Goal: Task Accomplishment & Management: Use online tool/utility

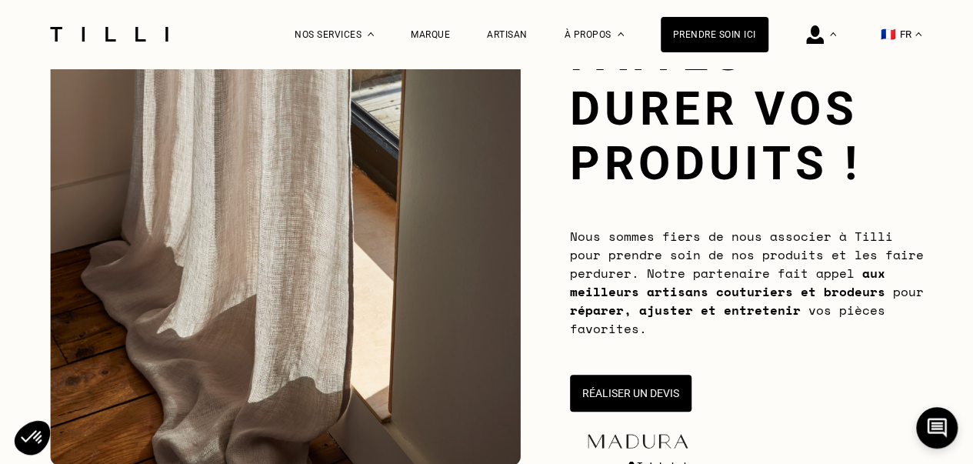
scroll to position [231, 0]
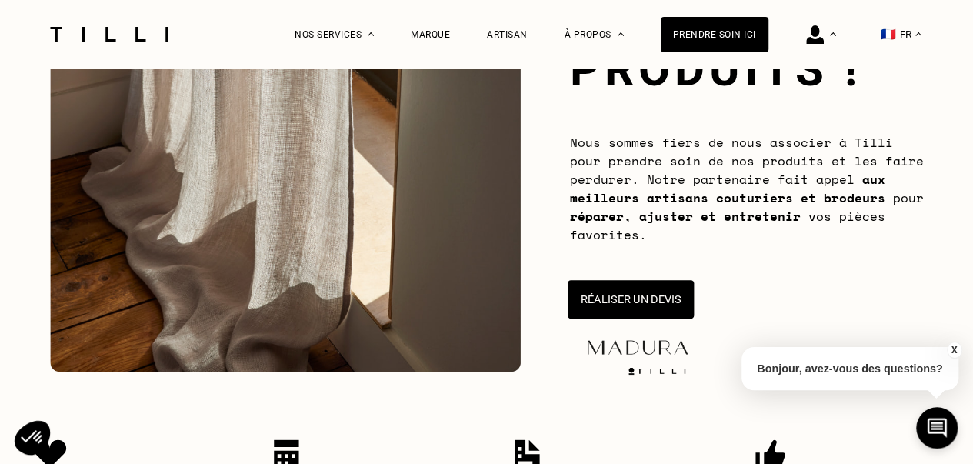
click at [653, 304] on button "Réaliser un devis" at bounding box center [630, 299] width 126 height 38
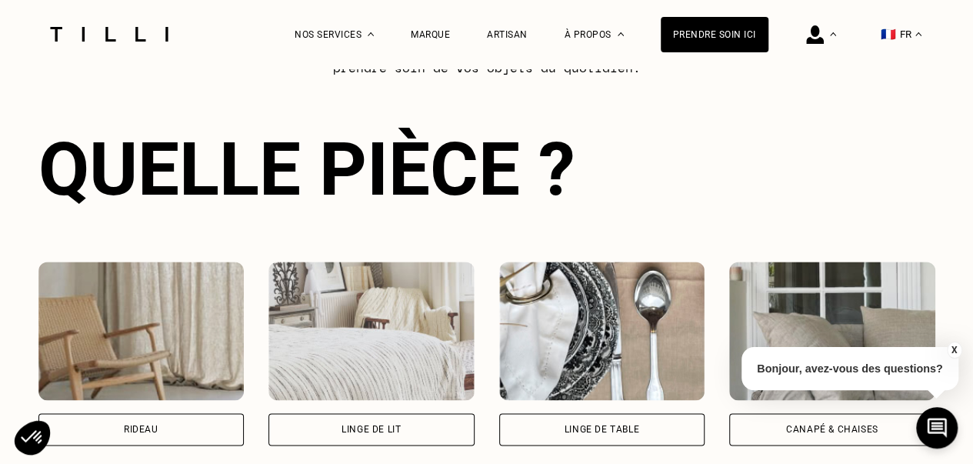
scroll to position [1069, 0]
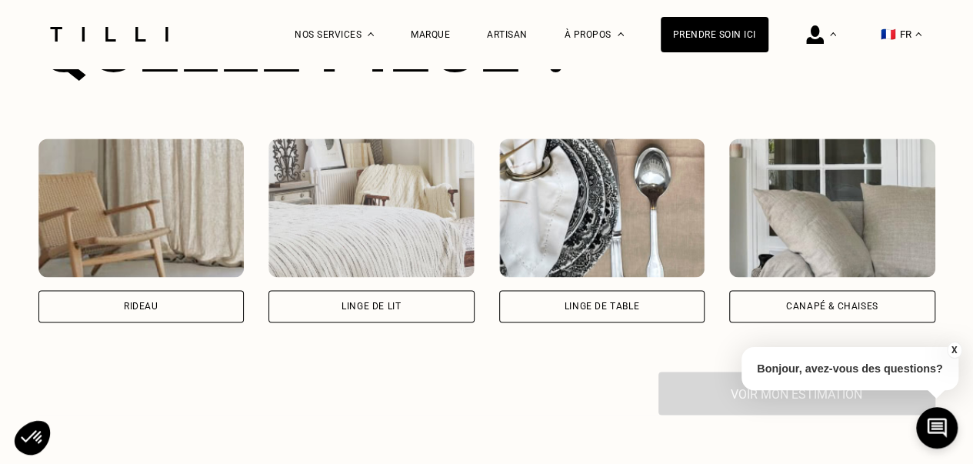
click at [125, 317] on div "Rideau" at bounding box center [141, 306] width 206 height 32
select select "FR"
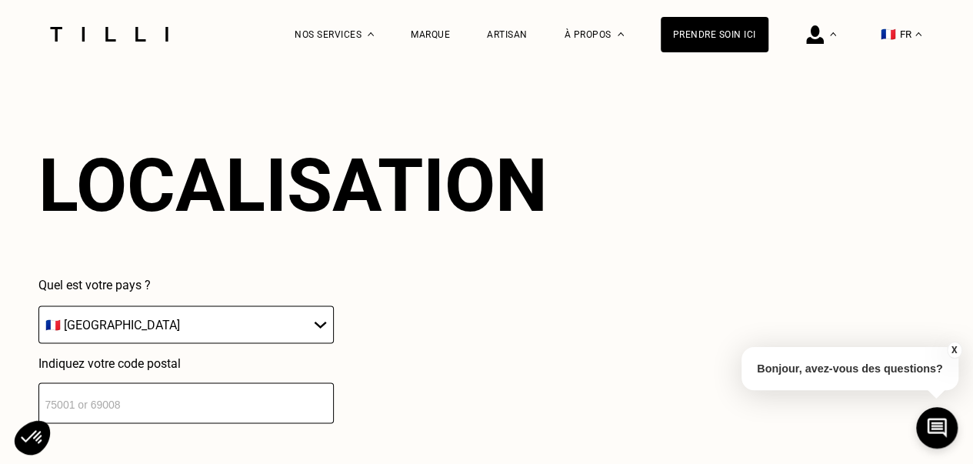
scroll to position [1349, 0]
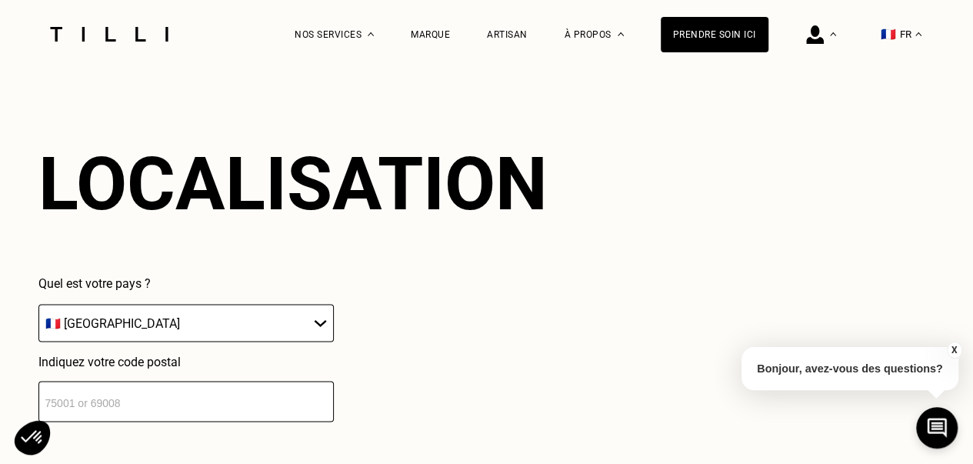
click at [86, 410] on input "number" at bounding box center [185, 401] width 295 height 41
type input "92130"
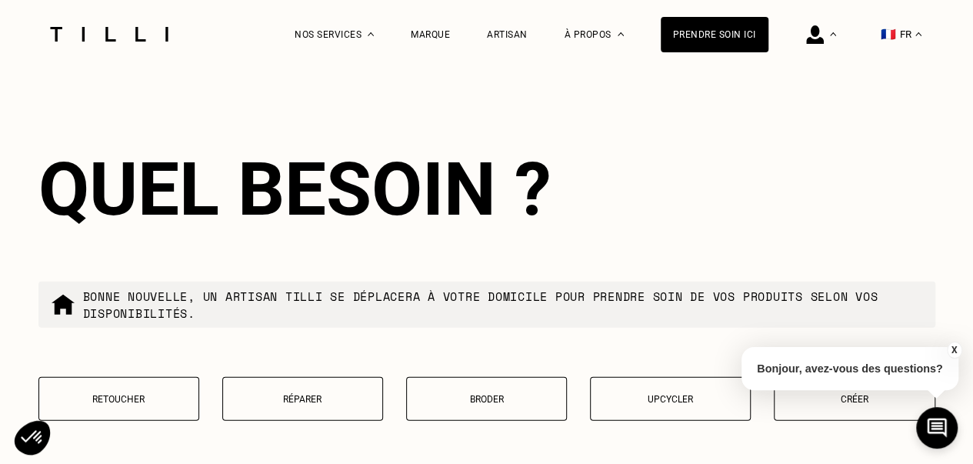
scroll to position [1731, 0]
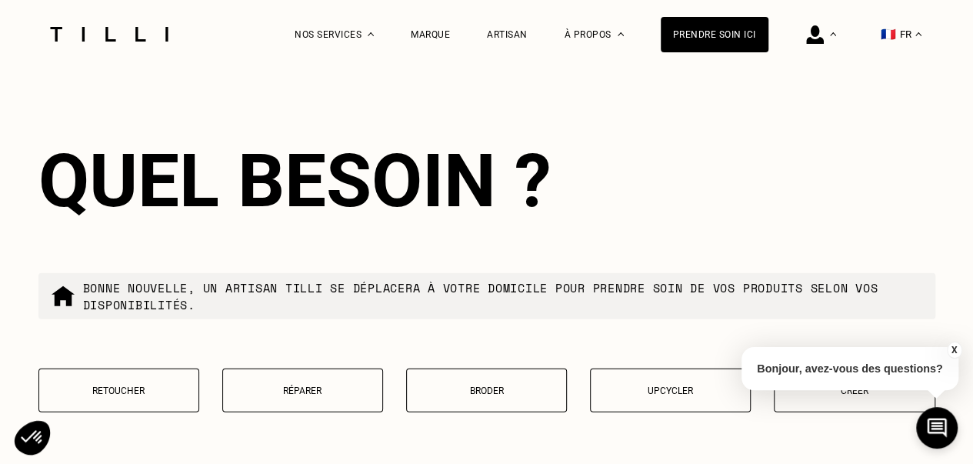
drag, startPoint x: 123, startPoint y: 394, endPoint x: 131, endPoint y: 381, distance: 15.2
click at [123, 394] on p "Retoucher" at bounding box center [119, 390] width 144 height 11
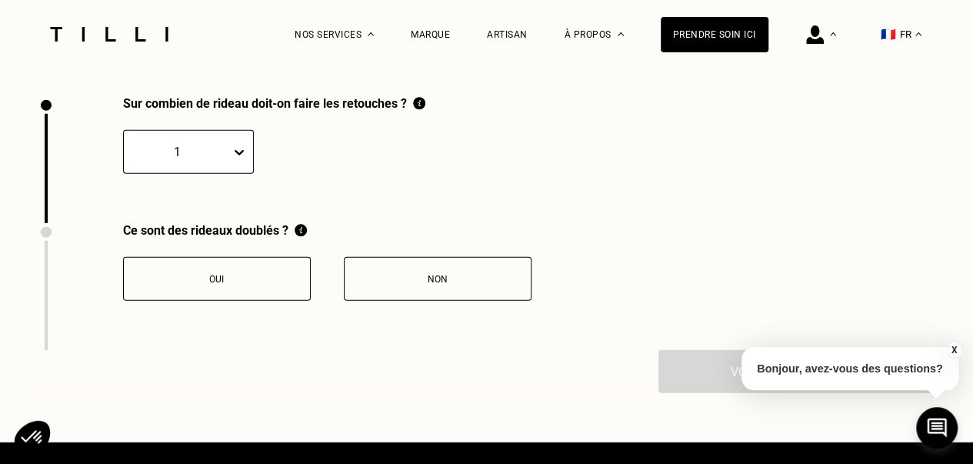
scroll to position [2126, 0]
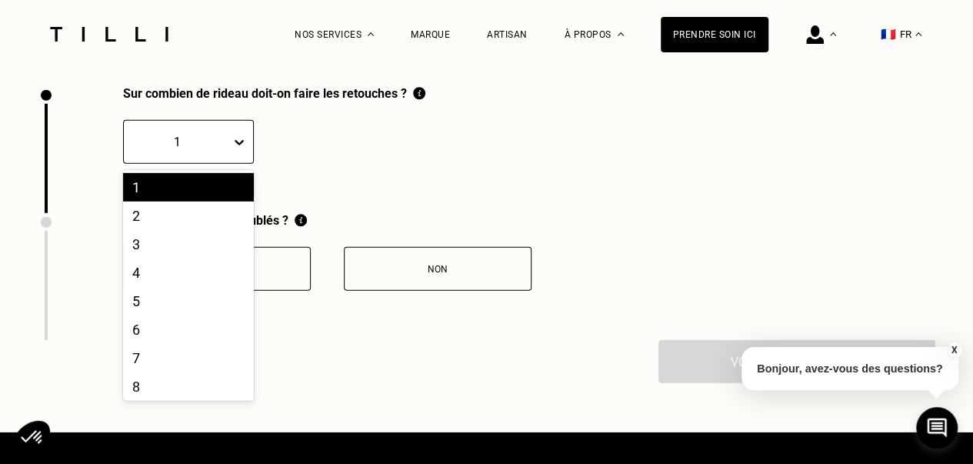
click at [202, 154] on div "1" at bounding box center [177, 142] width 107 height 24
click at [143, 285] on div "4" at bounding box center [188, 272] width 131 height 28
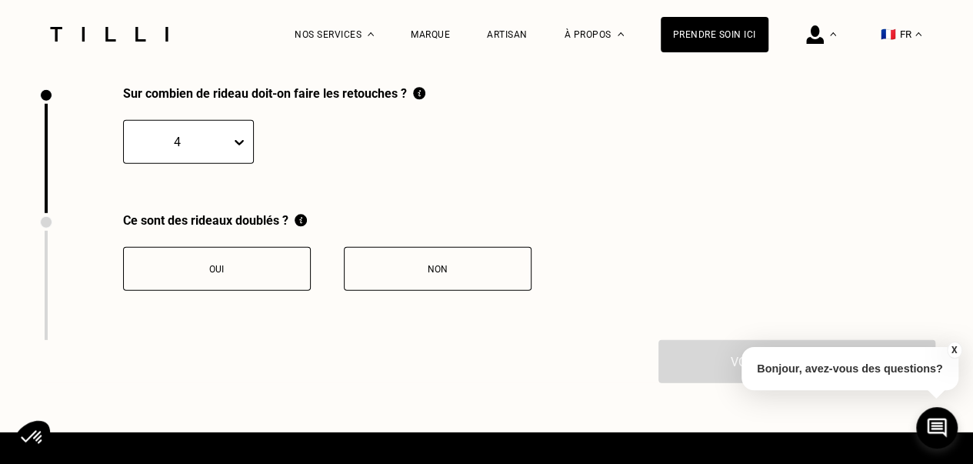
click at [382, 284] on button "Non" at bounding box center [438, 269] width 188 height 44
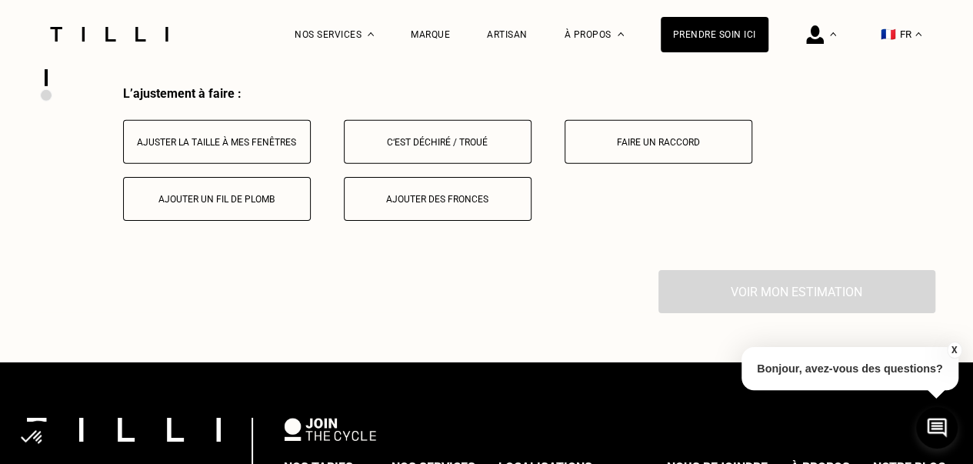
scroll to position [2380, 0]
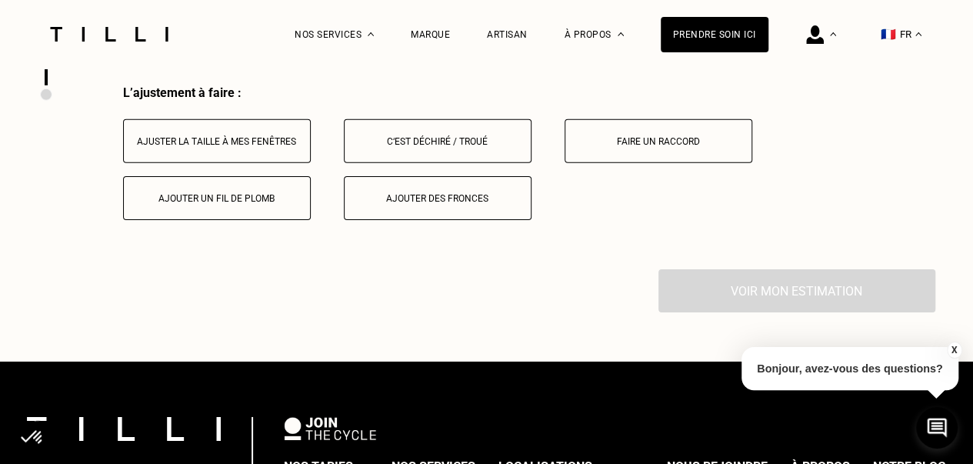
click at [220, 163] on button "Ajuster la taille à mes fenêtres" at bounding box center [217, 141] width 188 height 44
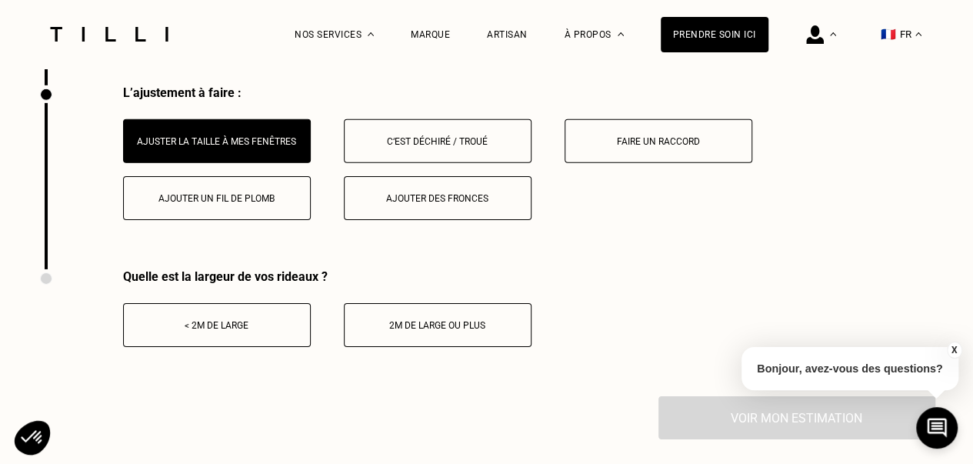
click at [198, 331] on div "< 2m de large" at bounding box center [216, 325] width 171 height 11
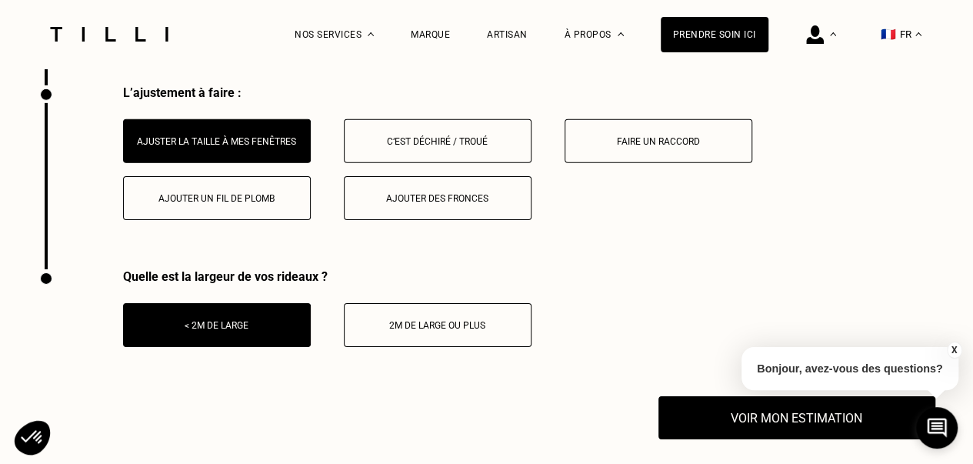
click at [948, 351] on button "X" at bounding box center [953, 349] width 15 height 17
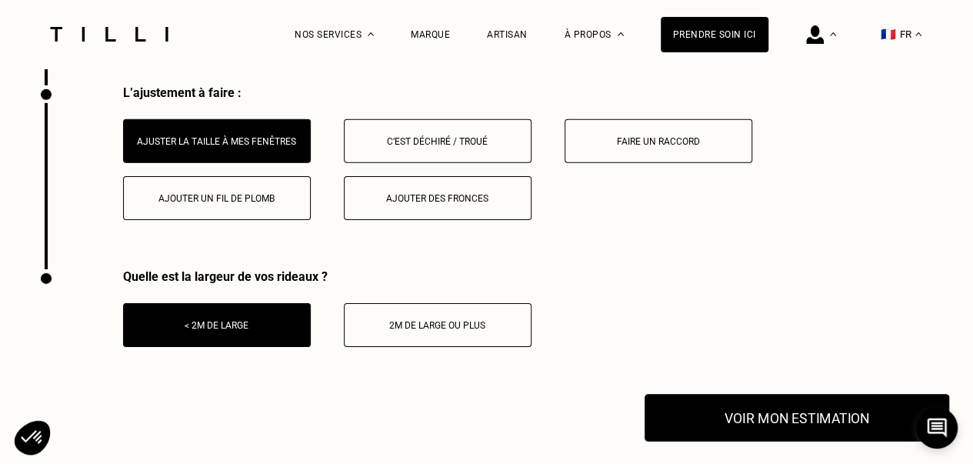
click at [763, 420] on button "Voir mon estimation" at bounding box center [796, 418] width 304 height 48
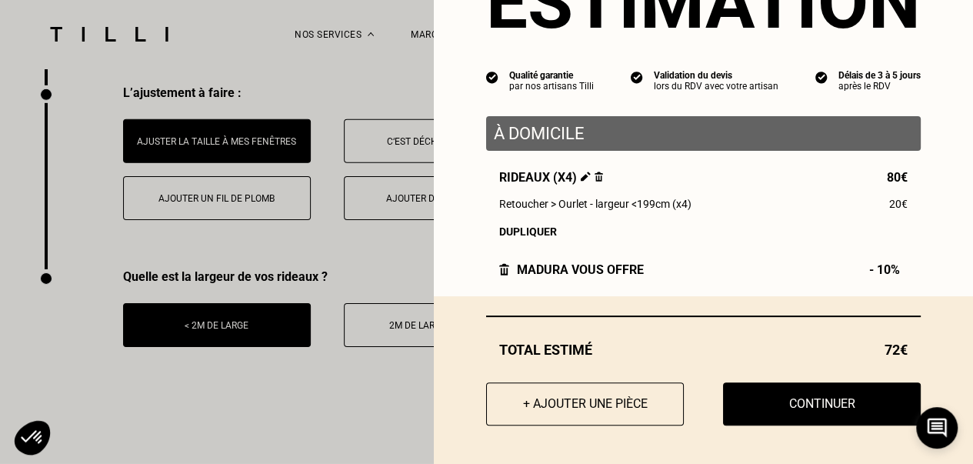
scroll to position [95, 0]
